Goal: Task Accomplishment & Management: Use online tool/utility

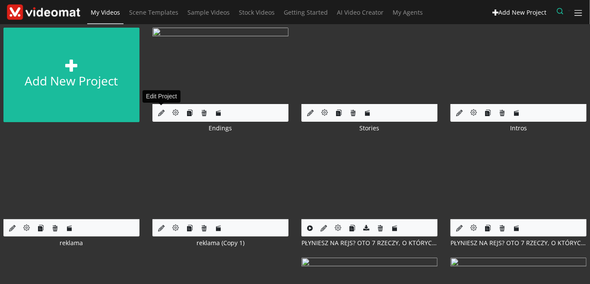
click at [158, 114] on icon at bounding box center [161, 113] width 6 height 6
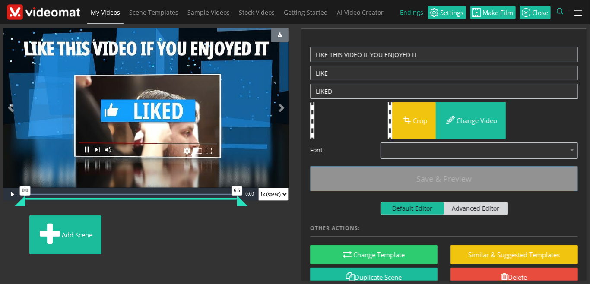
scroll to position [105, 0]
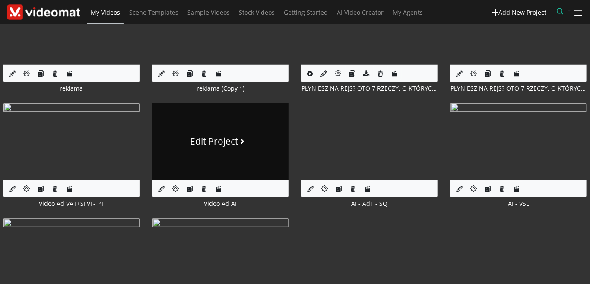
scroll to position [199, 0]
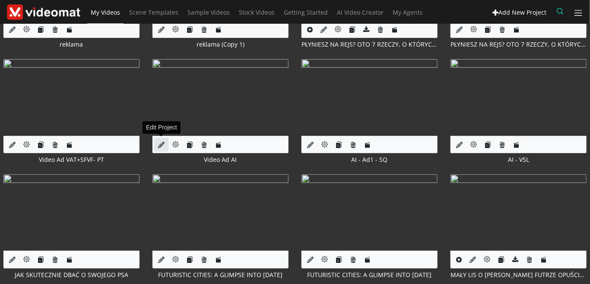
click at [160, 146] on icon at bounding box center [161, 145] width 6 height 6
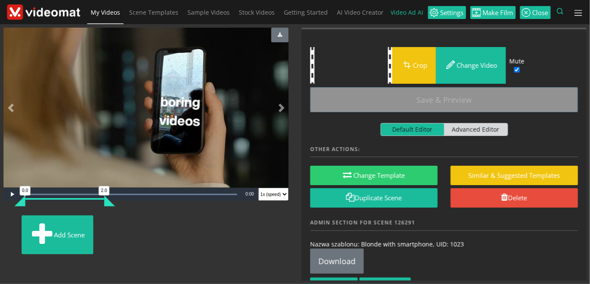
scroll to position [63, 0]
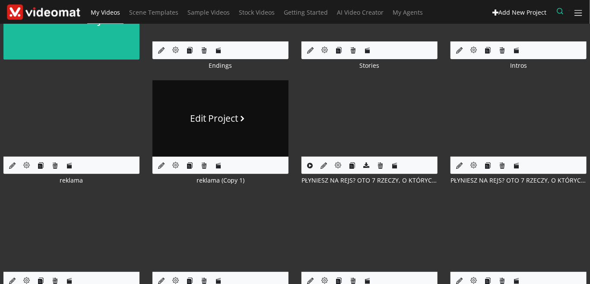
scroll to position [99, 0]
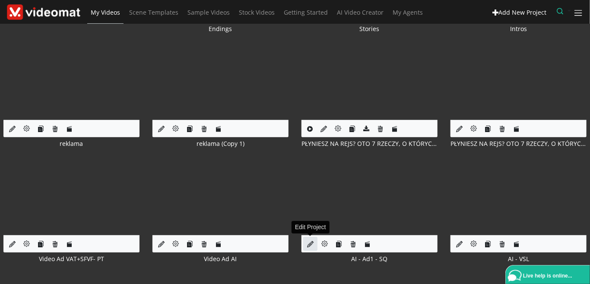
click at [307, 245] on link at bounding box center [310, 244] width 14 height 14
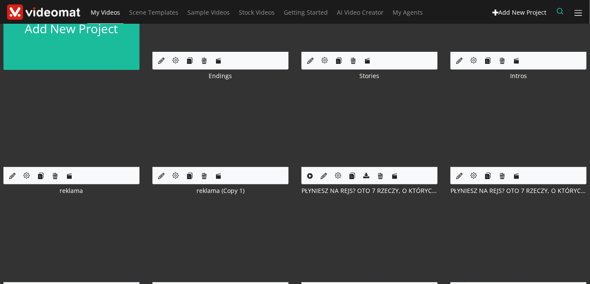
scroll to position [99, 0]
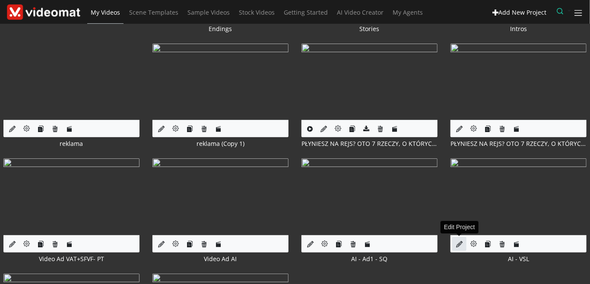
click at [460, 242] on icon at bounding box center [459, 244] width 6 height 6
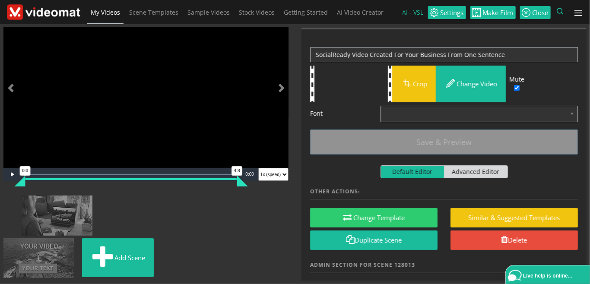
scroll to position [745, 0]
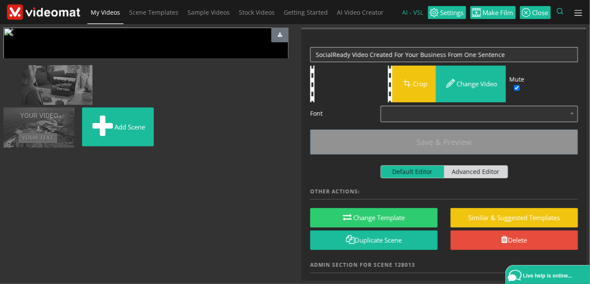
click at [209, 70] on img at bounding box center [209, 70] width 0 height 0
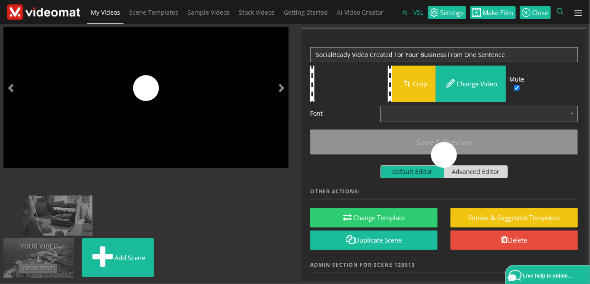
scroll to position [0, 0]
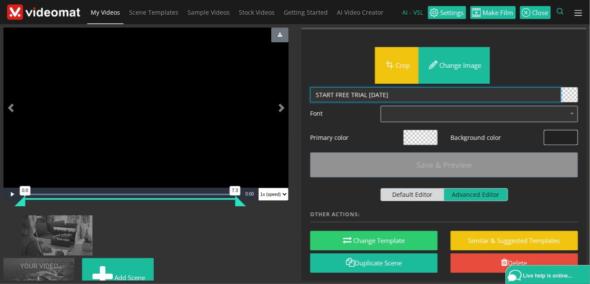
drag, startPoint x: 404, startPoint y: 92, endPoint x: 300, endPoint y: 89, distance: 103.7
click at [310, 89] on textarea "START FREE TRIAL TODAY" at bounding box center [435, 94] width 251 height 15
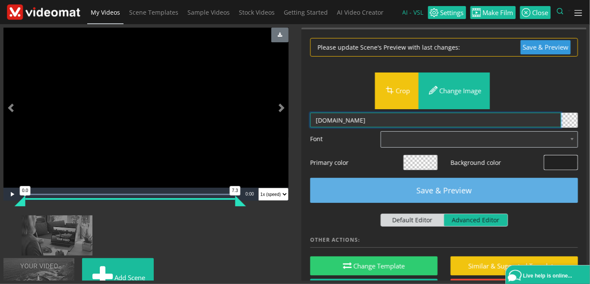
type textarea "WWW.VIDEOMAT.COM"
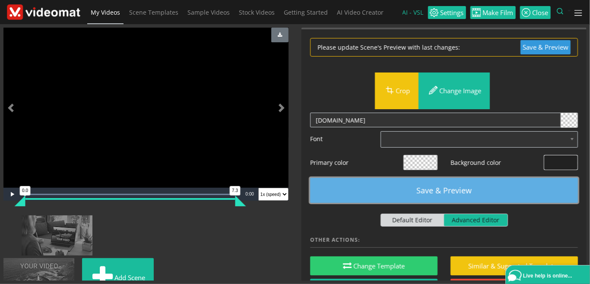
click at [405, 187] on button "Save & Preview" at bounding box center [444, 190] width 268 height 25
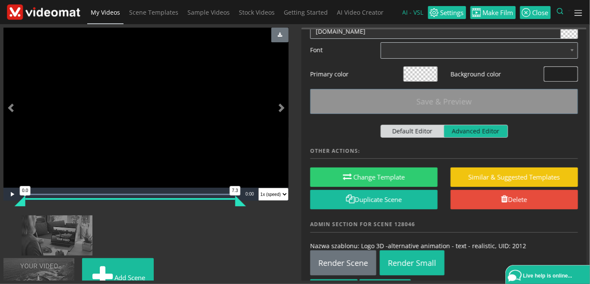
scroll to position [108, 0]
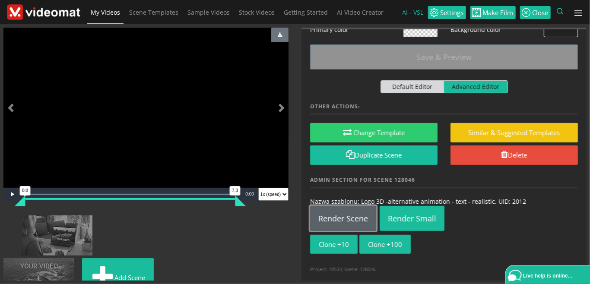
click at [363, 217] on link "Render Scene" at bounding box center [343, 218] width 66 height 25
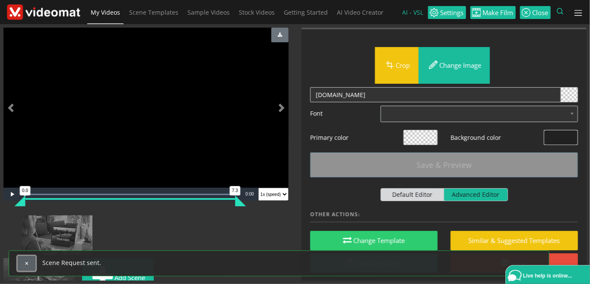
click at [25, 264] on span "button" at bounding box center [26, 263] width 5 height 5
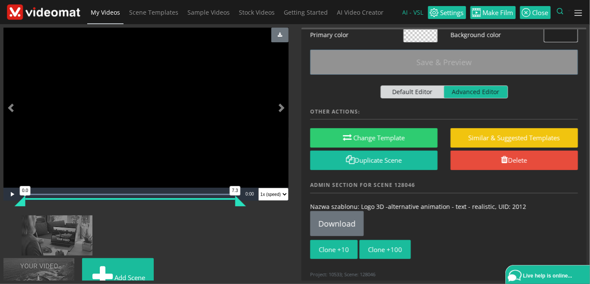
scroll to position [108, 0]
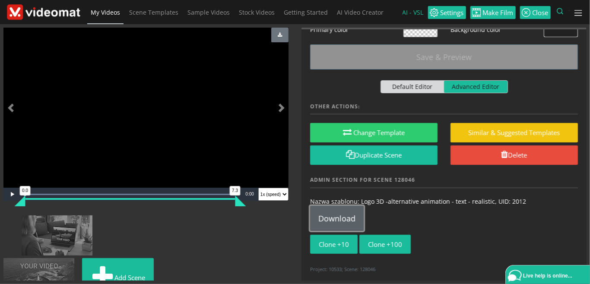
click at [346, 213] on link "Download" at bounding box center [337, 218] width 54 height 25
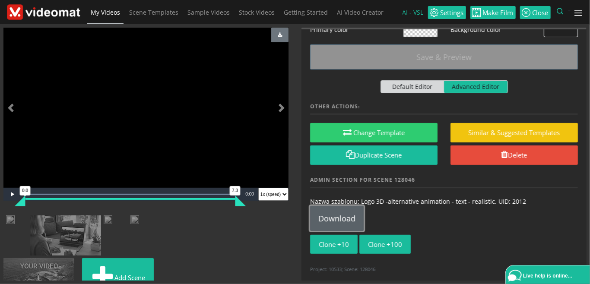
scroll to position [0, 0]
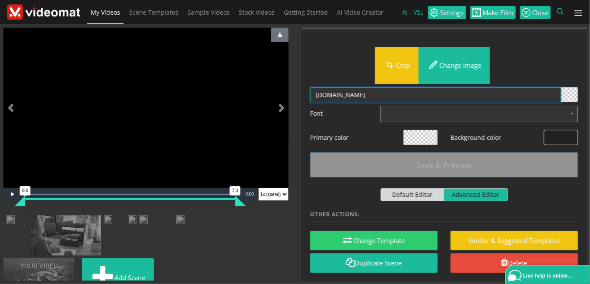
drag, startPoint x: 388, startPoint y: 94, endPoint x: 299, endPoint y: 91, distance: 89.9
click at [310, 91] on textarea "WWW.VIDEOMAT.COM" at bounding box center [435, 94] width 251 height 15
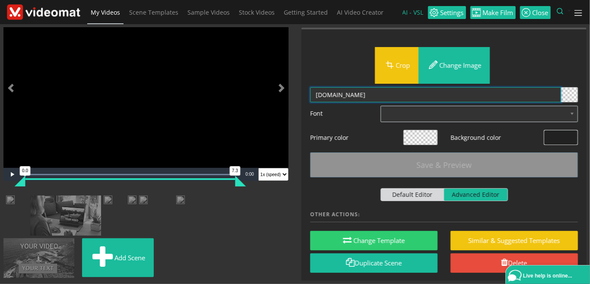
scroll to position [597, 0]
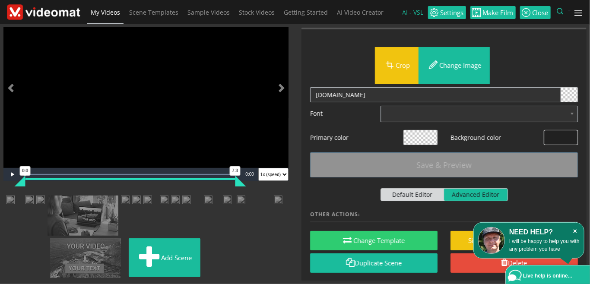
click at [577, 232] on icon "×" at bounding box center [575, 231] width 9 height 9
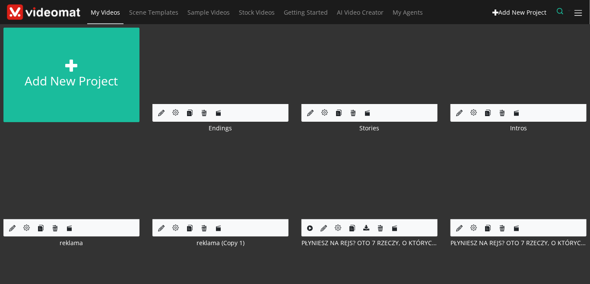
scroll to position [99, 0]
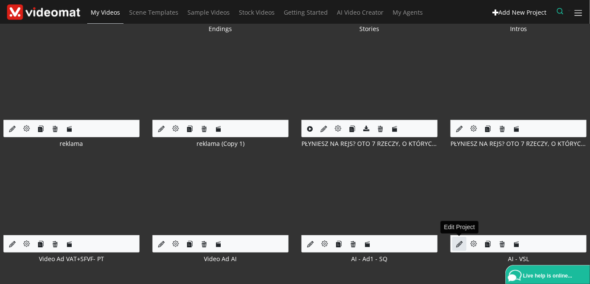
click at [458, 247] on icon at bounding box center [459, 244] width 6 height 6
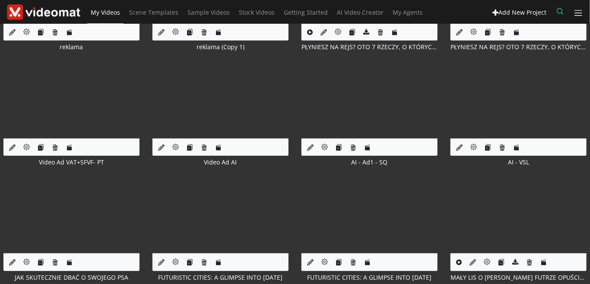
scroll to position [199, 0]
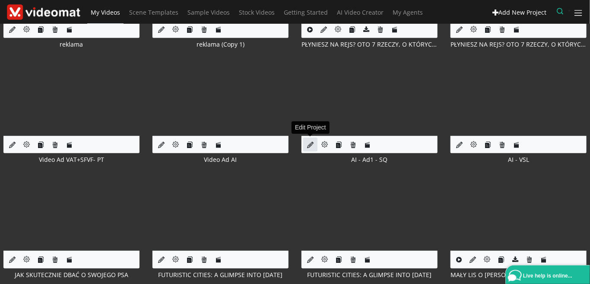
click at [308, 144] on icon at bounding box center [310, 145] width 6 height 6
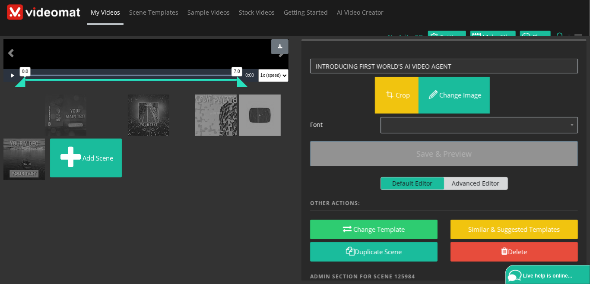
scroll to position [196, 0]
click at [108, 13] on span "My Videos" at bounding box center [105, 12] width 29 height 8
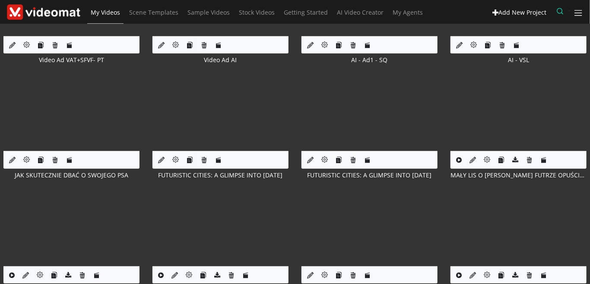
scroll to position [199, 0]
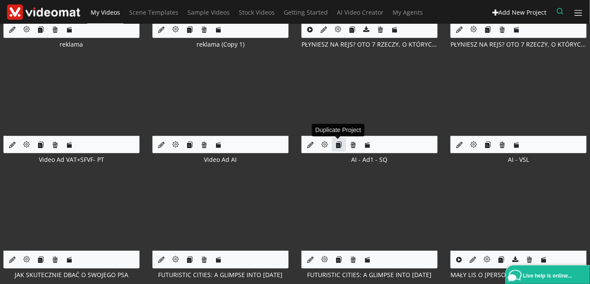
click at [336, 146] on icon "button" at bounding box center [339, 145] width 6 height 6
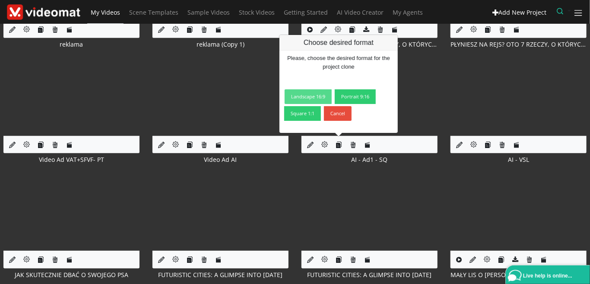
click at [300, 97] on link "Landscape 16:9" at bounding box center [308, 96] width 47 height 15
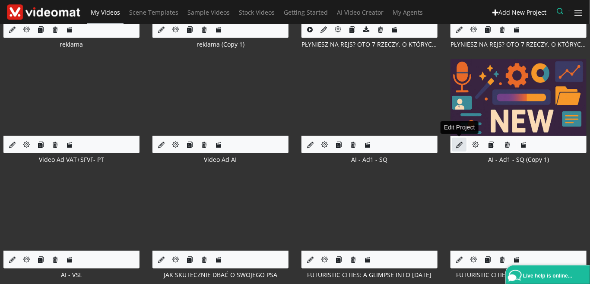
click at [464, 143] on link at bounding box center [459, 145] width 14 height 14
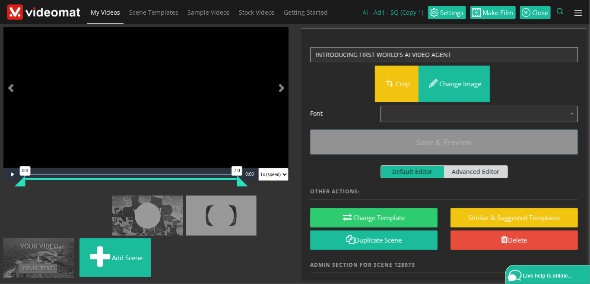
scroll to position [318, 0]
click at [60, 201] on img at bounding box center [60, 201] width 0 height 0
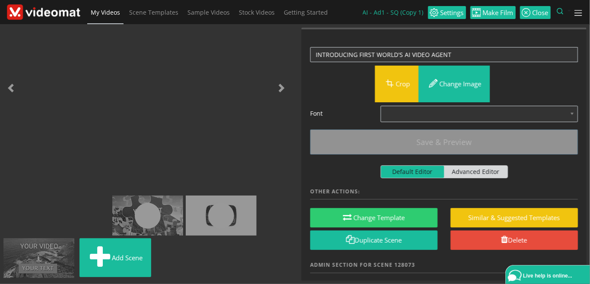
scroll to position [297, 0]
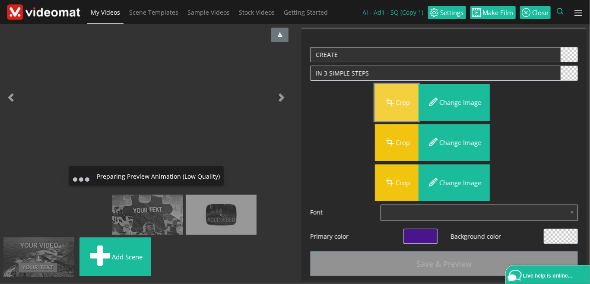
click at [399, 108] on button "Crop" at bounding box center [397, 102] width 44 height 37
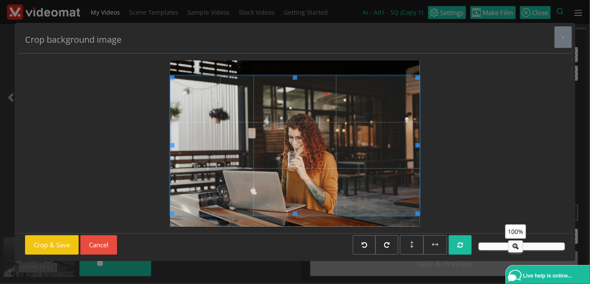
click at [351, 143] on span at bounding box center [295, 145] width 250 height 140
click at [42, 249] on button "Crop & Save" at bounding box center [52, 244] width 54 height 19
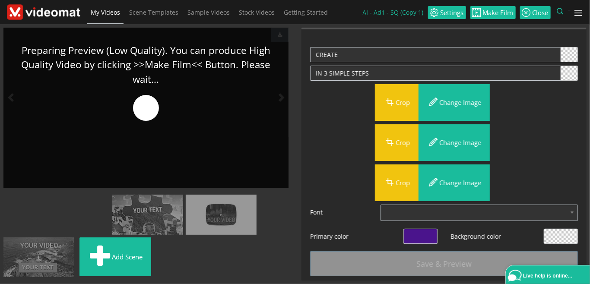
scroll to position [0, 0]
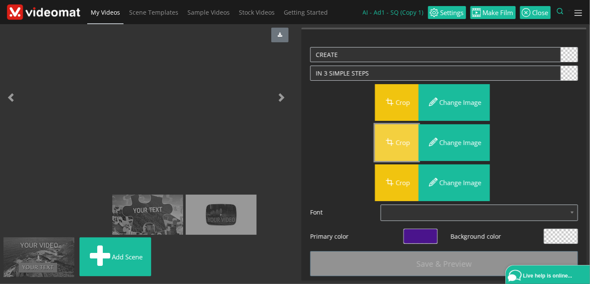
click at [400, 140] on button "Crop" at bounding box center [397, 142] width 44 height 37
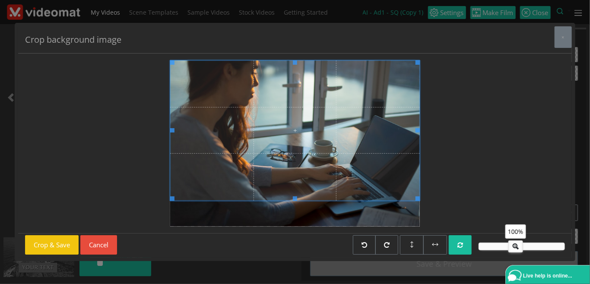
click at [340, 161] on span at bounding box center [295, 130] width 250 height 140
click at [56, 248] on button "Crop & Save" at bounding box center [52, 244] width 54 height 19
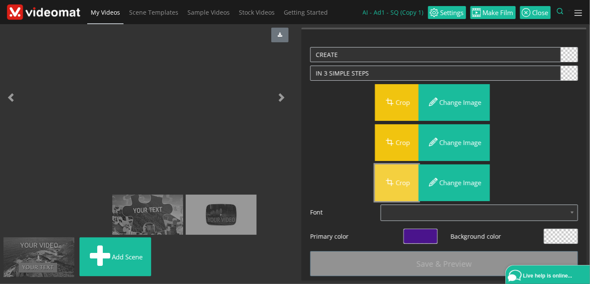
click at [393, 181] on span "button" at bounding box center [390, 182] width 12 height 12
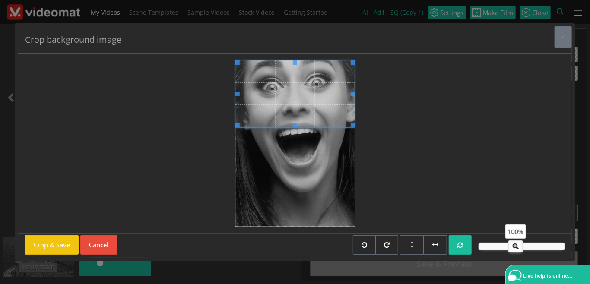
click at [345, 109] on span at bounding box center [295, 93] width 120 height 67
click at [54, 243] on button "Crop & Save" at bounding box center [52, 244] width 54 height 19
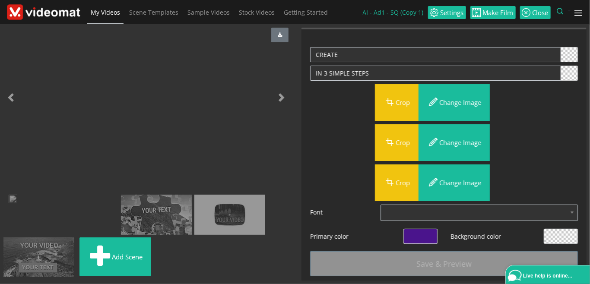
scroll to position [398, 0]
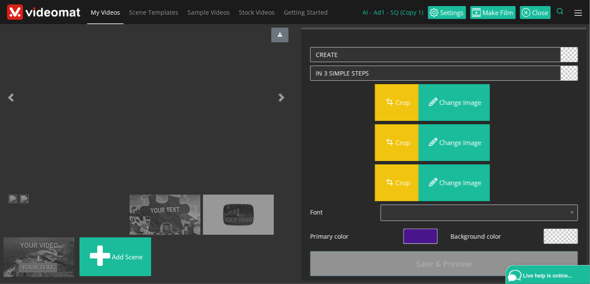
click at [78, 200] on img at bounding box center [78, 200] width 0 height 0
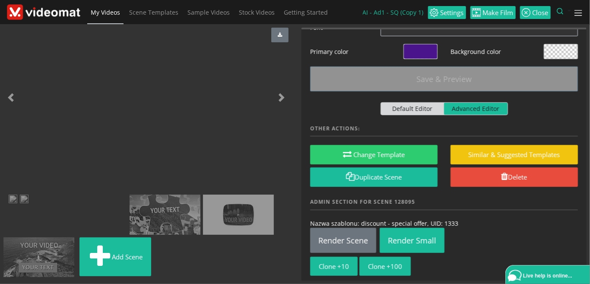
scroll to position [199, 0]
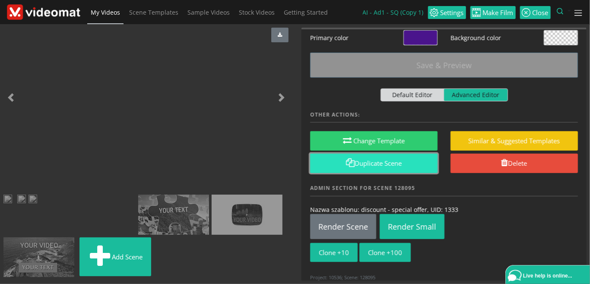
click at [394, 161] on link "Duplicate Scene" at bounding box center [373, 163] width 127 height 19
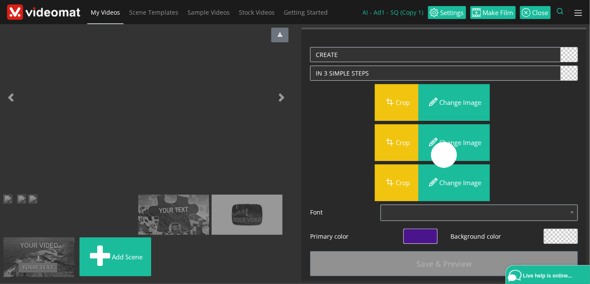
scroll to position [0, 0]
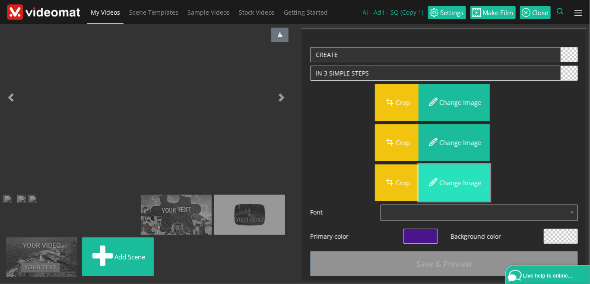
click at [455, 182] on button "Change image" at bounding box center [454, 183] width 71 height 37
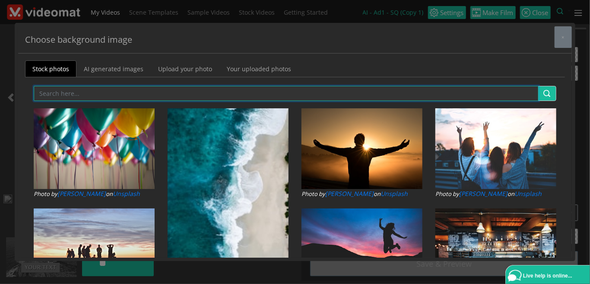
click at [83, 94] on input "text" at bounding box center [286, 93] width 505 height 15
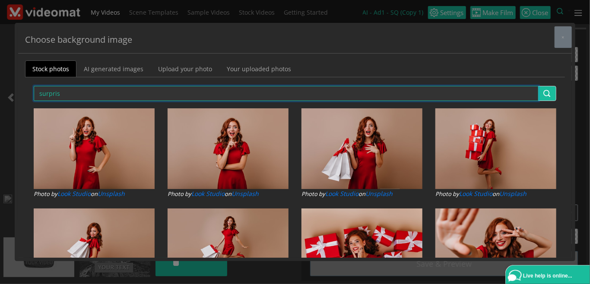
click at [60, 91] on input "surpris" at bounding box center [286, 93] width 505 height 15
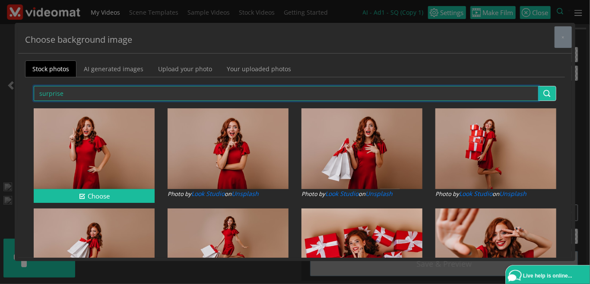
type input "surprise"
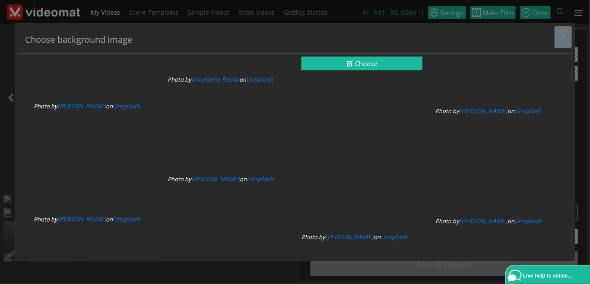
scroll to position [2304, 0]
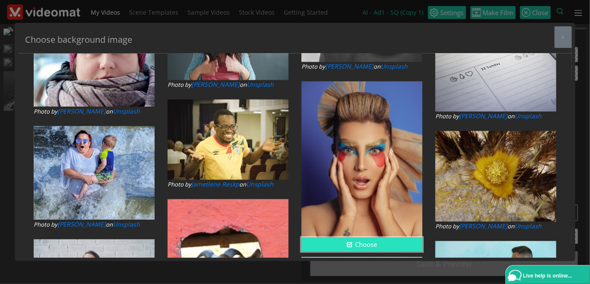
click at [343, 241] on button "Choose" at bounding box center [362, 245] width 121 height 14
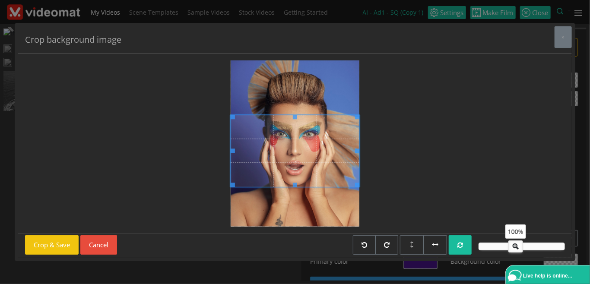
click at [271, 163] on span at bounding box center [295, 151] width 129 height 72
click at [49, 243] on button "Crop & Save" at bounding box center [52, 244] width 54 height 19
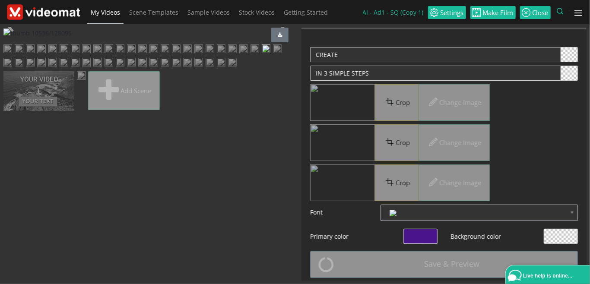
scroll to position [0, 0]
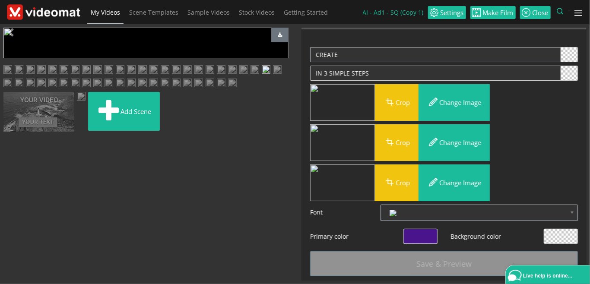
click at [13, 194] on span "Video Player" at bounding box center [11, 194] width 17 height 0
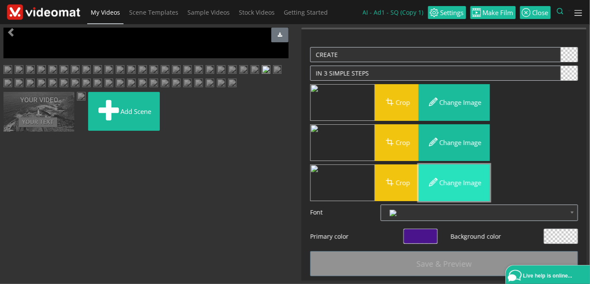
click at [447, 185] on button "Change image" at bounding box center [454, 183] width 71 height 37
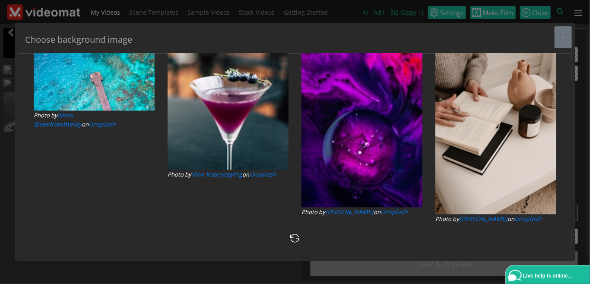
type input "surprised"
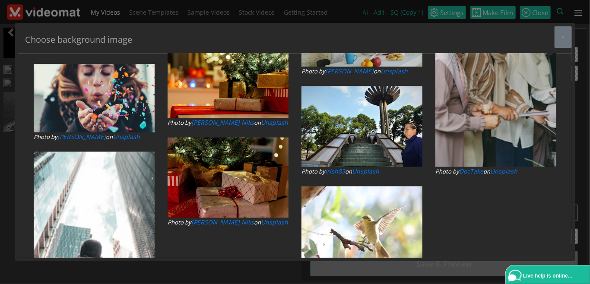
scroll to position [11037, 0]
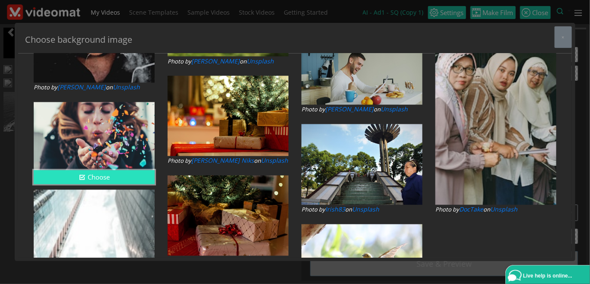
click at [87, 177] on button "Choose" at bounding box center [94, 178] width 121 height 14
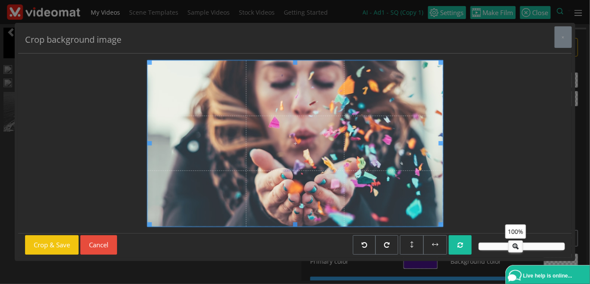
click at [232, 152] on span at bounding box center [295, 143] width 296 height 166
click at [54, 245] on button "Crop & Save" at bounding box center [52, 244] width 54 height 19
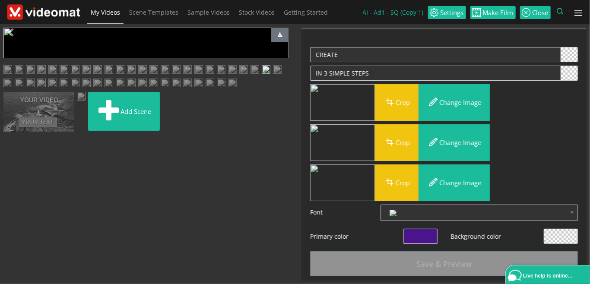
click at [12, 194] on span "Video Player" at bounding box center [11, 194] width 17 height 0
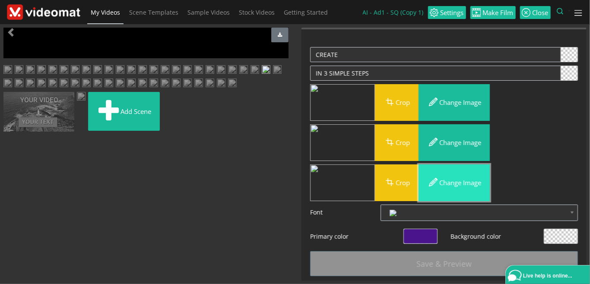
click at [471, 185] on button "Change image" at bounding box center [454, 183] width 71 height 37
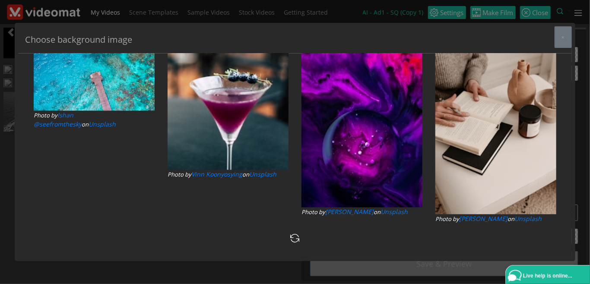
type input "surprise"
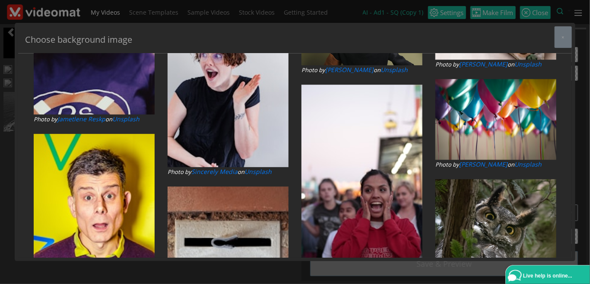
scroll to position [1157, 0]
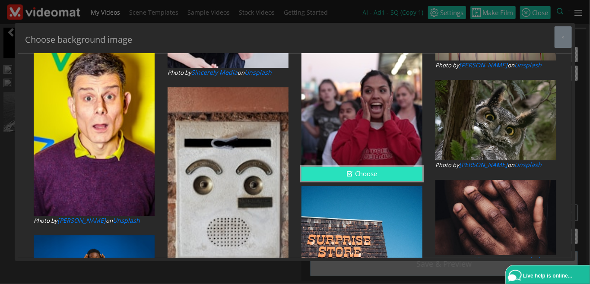
click at [380, 171] on button "Choose" at bounding box center [362, 174] width 121 height 14
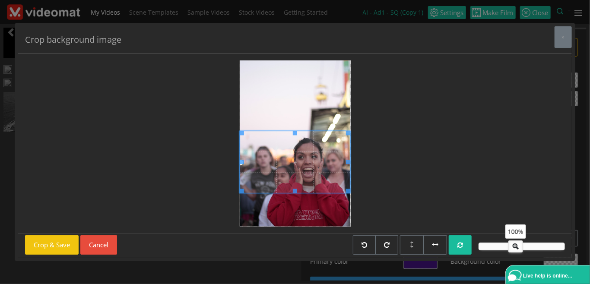
click at [281, 184] on span at bounding box center [295, 162] width 111 height 62
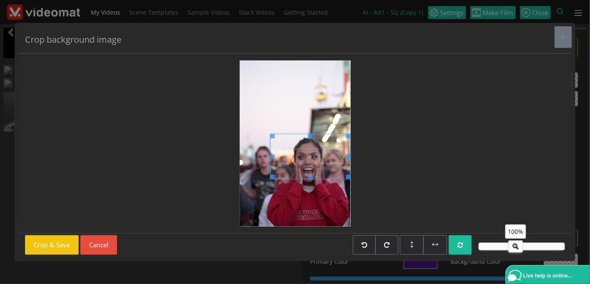
click at [273, 179] on span at bounding box center [272, 177] width 4 height 4
click at [296, 172] on span at bounding box center [309, 161] width 81 height 46
click at [268, 186] on span at bounding box center [266, 184] width 4 height 4
click at [281, 175] on span at bounding box center [308, 161] width 86 height 48
click at [265, 186] on span at bounding box center [265, 184] width 4 height 4
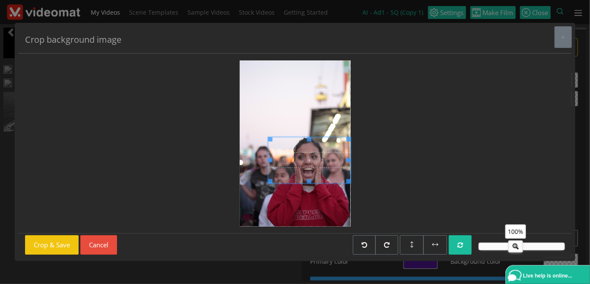
click at [272, 181] on span at bounding box center [270, 181] width 4 height 4
click at [51, 246] on button "Crop & Save" at bounding box center [52, 244] width 54 height 19
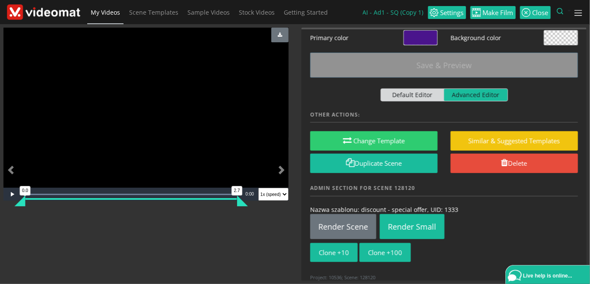
scroll to position [0, 0]
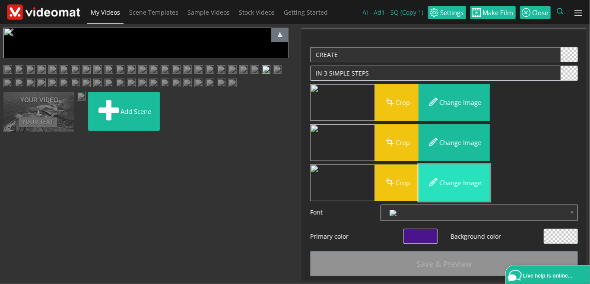
click at [453, 185] on button "Change image" at bounding box center [454, 183] width 71 height 37
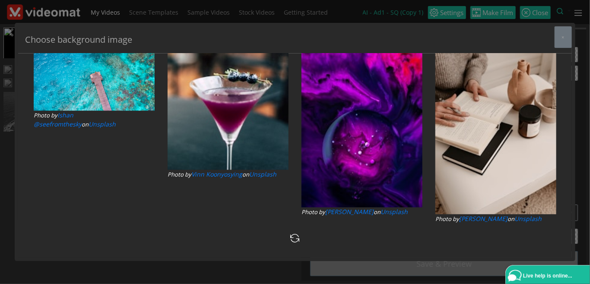
type input "surprise"
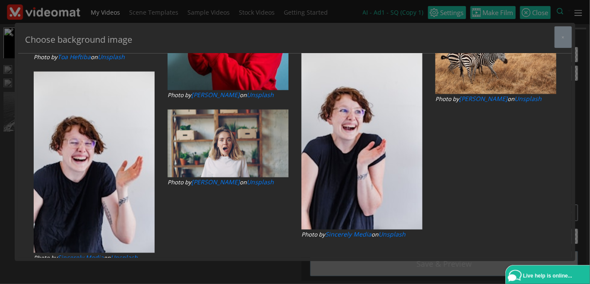
scroll to position [1953, 0]
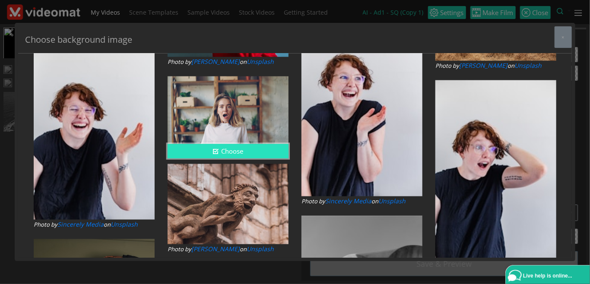
click at [246, 146] on button "Choose" at bounding box center [228, 151] width 121 height 14
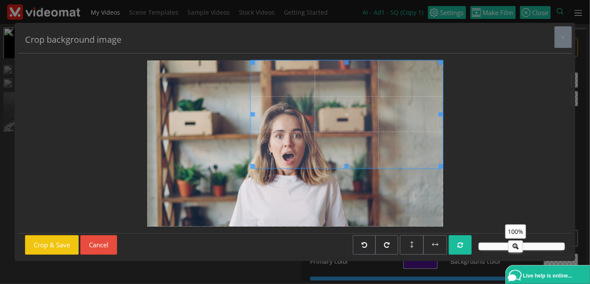
click at [253, 158] on div at bounding box center [347, 114] width 192 height 108
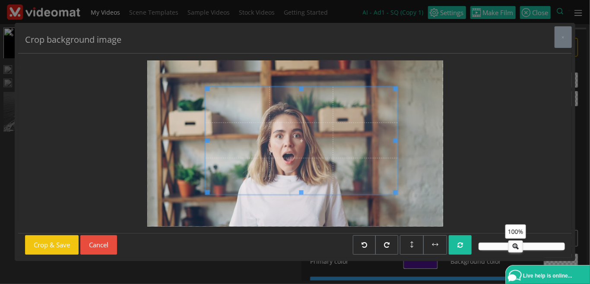
click at [251, 168] on span at bounding box center [301, 140] width 192 height 108
click at [204, 194] on span at bounding box center [204, 141] width 2 height 108
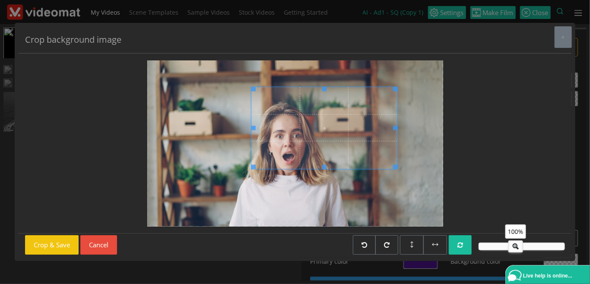
click at [253, 152] on div at bounding box center [324, 128] width 146 height 82
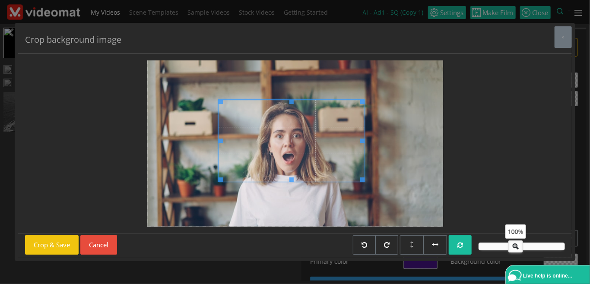
click at [245, 155] on span at bounding box center [292, 141] width 146 height 82
click at [57, 246] on button "Crop & Save" at bounding box center [52, 244] width 54 height 19
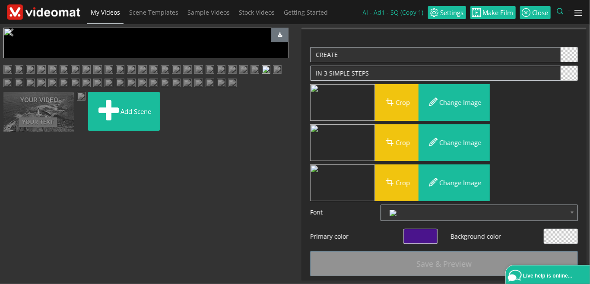
click at [12, 194] on span "Video Player" at bounding box center [11, 194] width 17 height 0
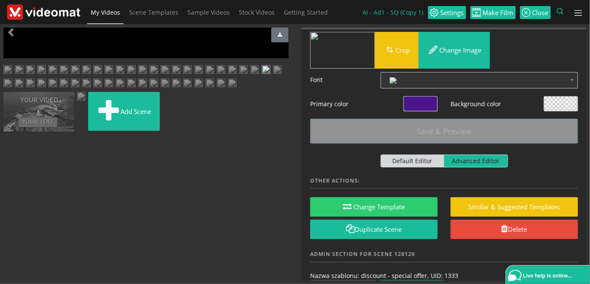
scroll to position [99, 0]
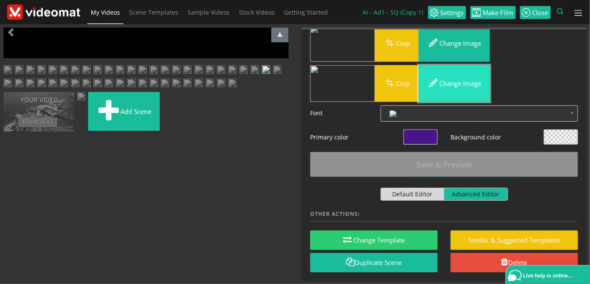
click at [445, 86] on button "Change image" at bounding box center [454, 83] width 71 height 37
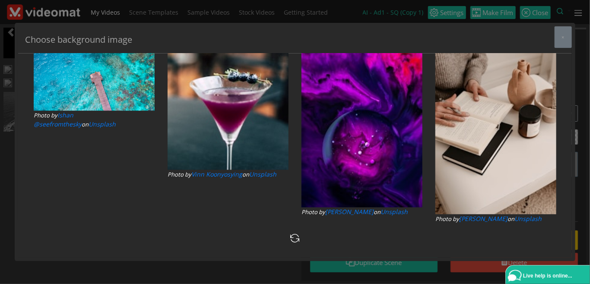
type input "surprise"
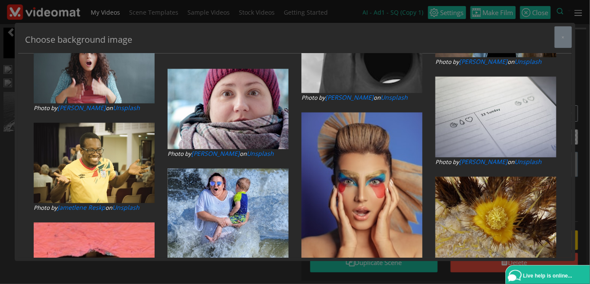
scroll to position [2357, 0]
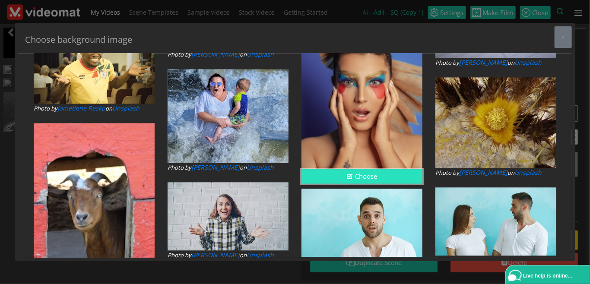
click at [377, 176] on button "Choose" at bounding box center [362, 176] width 121 height 14
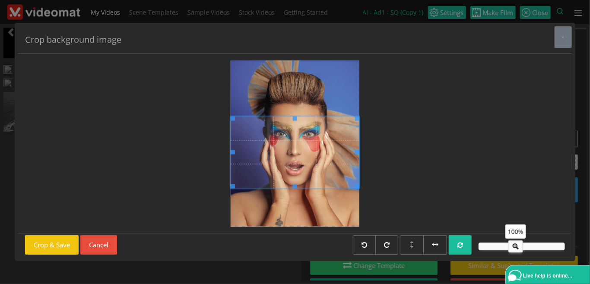
click at [315, 171] on span at bounding box center [295, 152] width 129 height 72
click at [239, 184] on span at bounding box center [240, 182] width 4 height 4
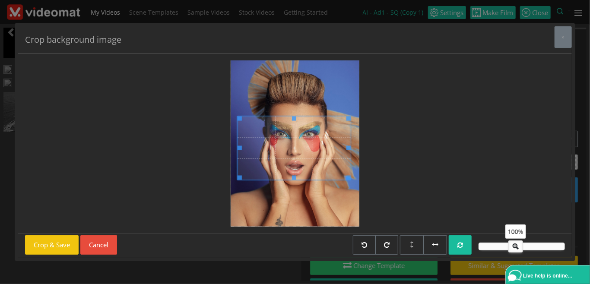
click at [349, 179] on span at bounding box center [348, 177] width 4 height 4
click at [331, 167] on span at bounding box center [295, 146] width 113 height 64
click at [351, 114] on span at bounding box center [295, 114] width 113 height 2
click at [344, 121] on div at bounding box center [291, 148] width 105 height 59
click at [327, 152] on span at bounding box center [296, 148] width 105 height 59
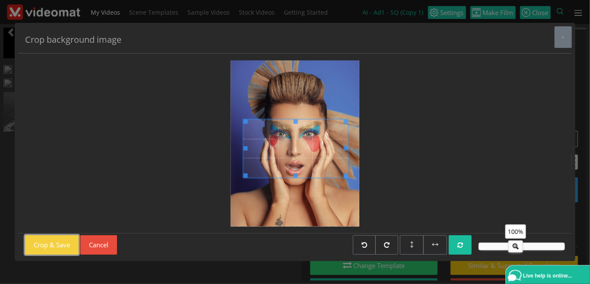
click at [64, 246] on button "Crop & Save" at bounding box center [52, 244] width 54 height 19
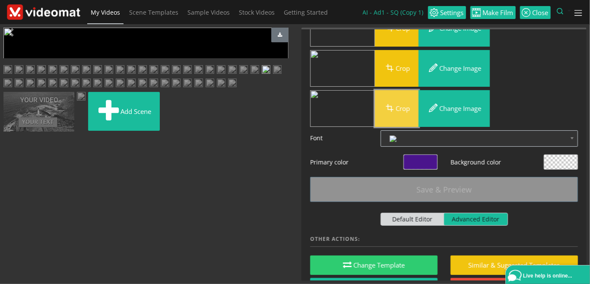
click at [404, 100] on button "Crop" at bounding box center [397, 108] width 44 height 37
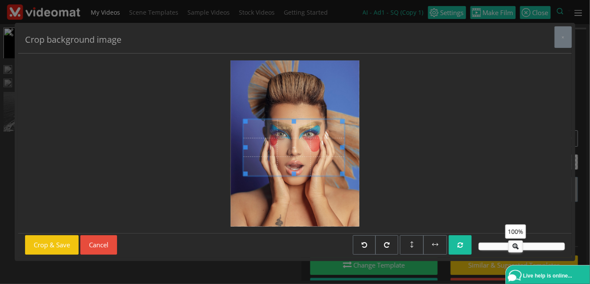
click at [343, 173] on span at bounding box center [342, 174] width 4 height 4
click at [340, 123] on span at bounding box center [338, 124] width 4 height 4
click at [327, 143] on span at bounding box center [294, 149] width 97 height 54
click at [317, 149] on span at bounding box center [294, 149] width 97 height 54
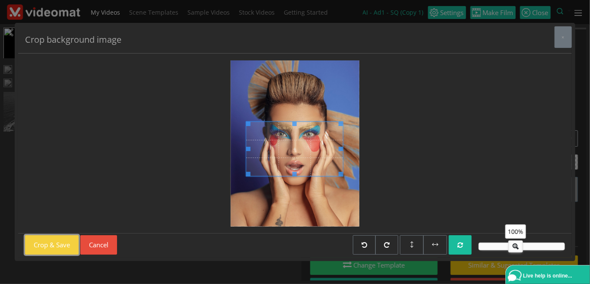
click at [64, 246] on button "Crop & Save" at bounding box center [52, 244] width 54 height 19
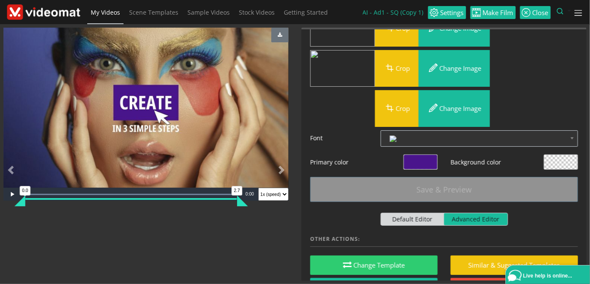
scroll to position [174, 0]
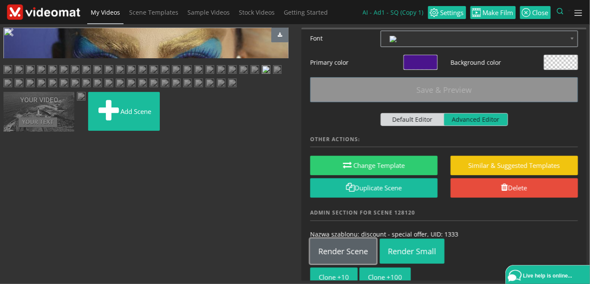
click at [369, 248] on link "Render Scene" at bounding box center [343, 251] width 66 height 25
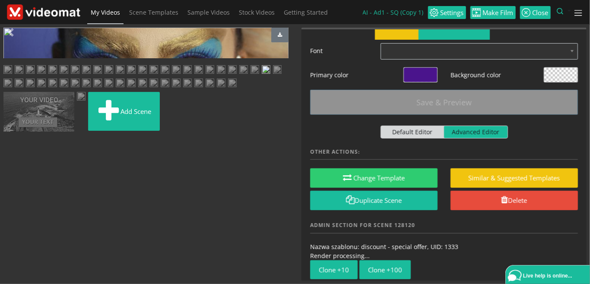
scroll to position [187, 0]
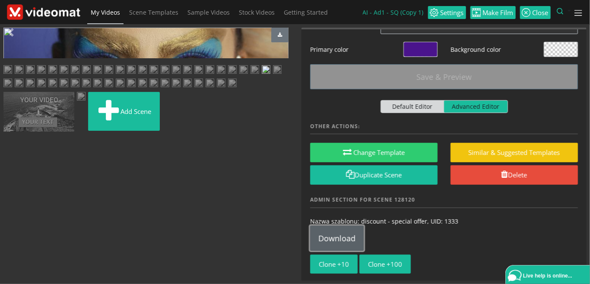
click at [331, 239] on link "Download" at bounding box center [337, 238] width 54 height 25
click at [183, 89] on img at bounding box center [187, 84] width 9 height 11
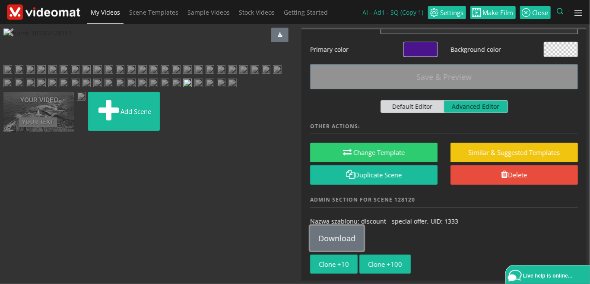
scroll to position [0, 0]
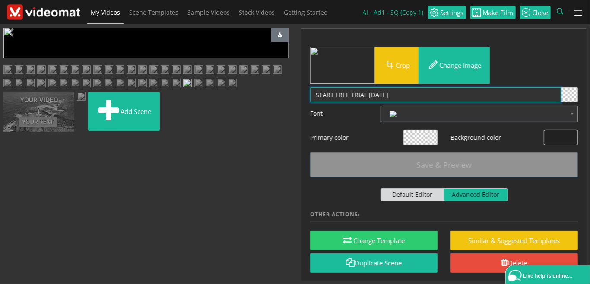
drag, startPoint x: 401, startPoint y: 94, endPoint x: 242, endPoint y: 96, distance: 159.4
click at [310, 95] on textarea "START FREE TRIAL [DATE]" at bounding box center [435, 94] width 251 height 15
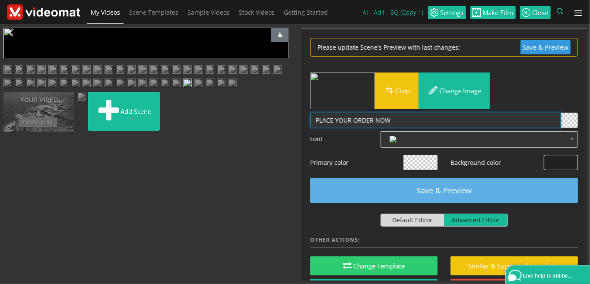
type textarea "PLACE YOUR ORDER NOW"
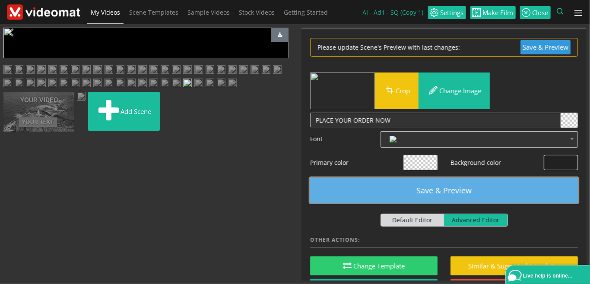
click at [425, 187] on button "Save & Preview" at bounding box center [444, 190] width 268 height 25
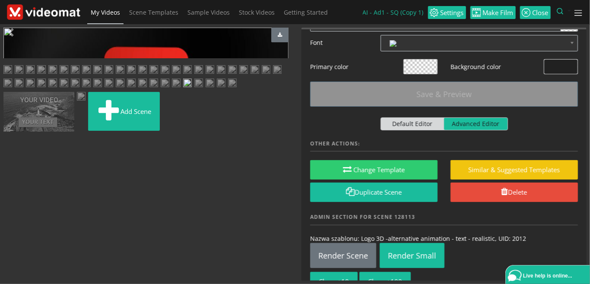
scroll to position [99, 0]
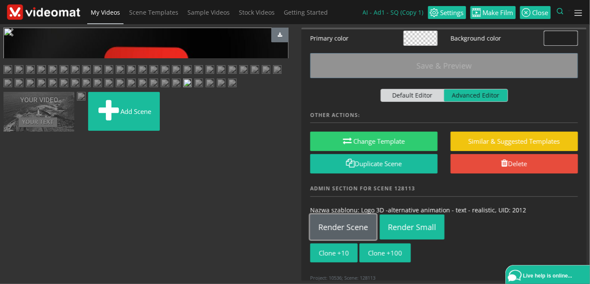
click at [359, 230] on link "Render Scene" at bounding box center [343, 227] width 66 height 25
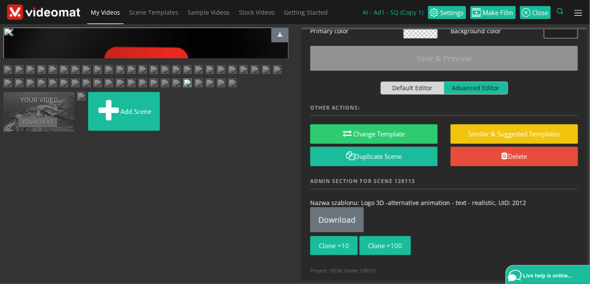
scroll to position [108, 0]
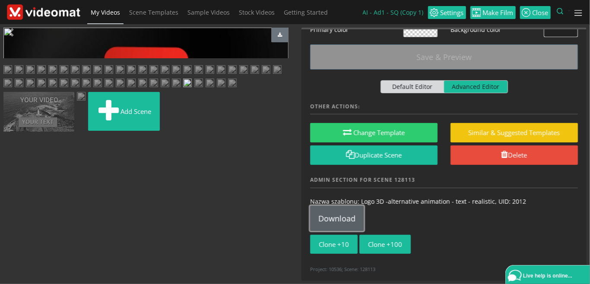
click at [339, 218] on link "Download" at bounding box center [337, 218] width 54 height 25
